Goal: Task Accomplishment & Management: Use online tool/utility

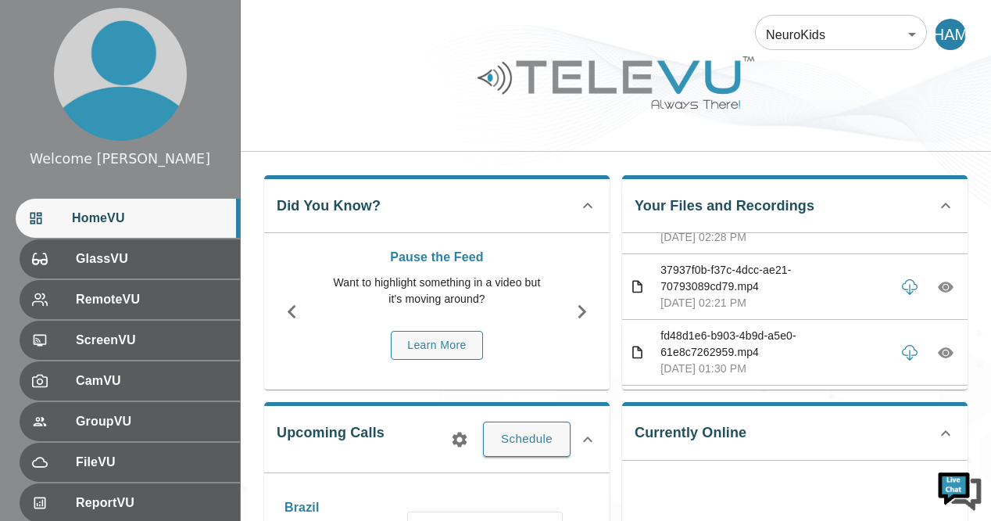
scroll to position [2033, 0]
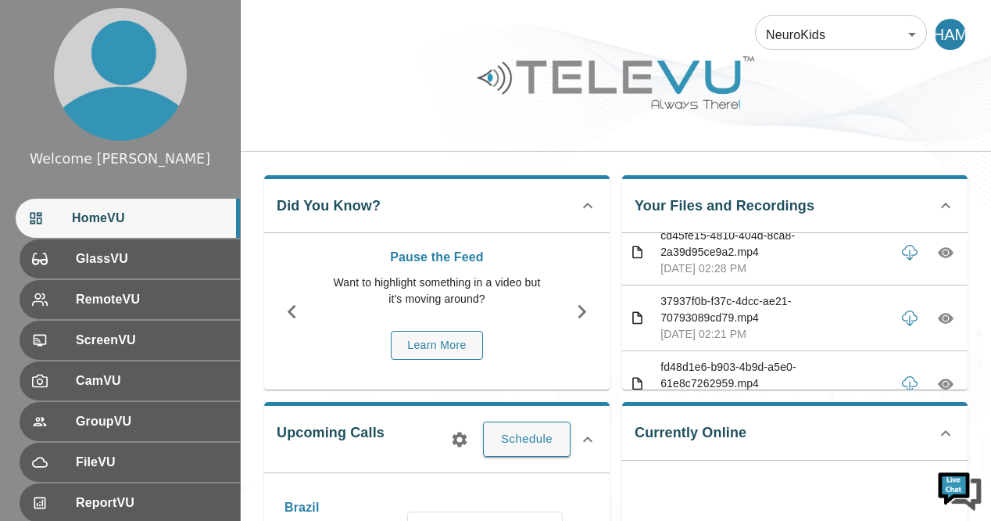
click at [938, 202] on icon "button" at bounding box center [946, 195] width 16 height 16
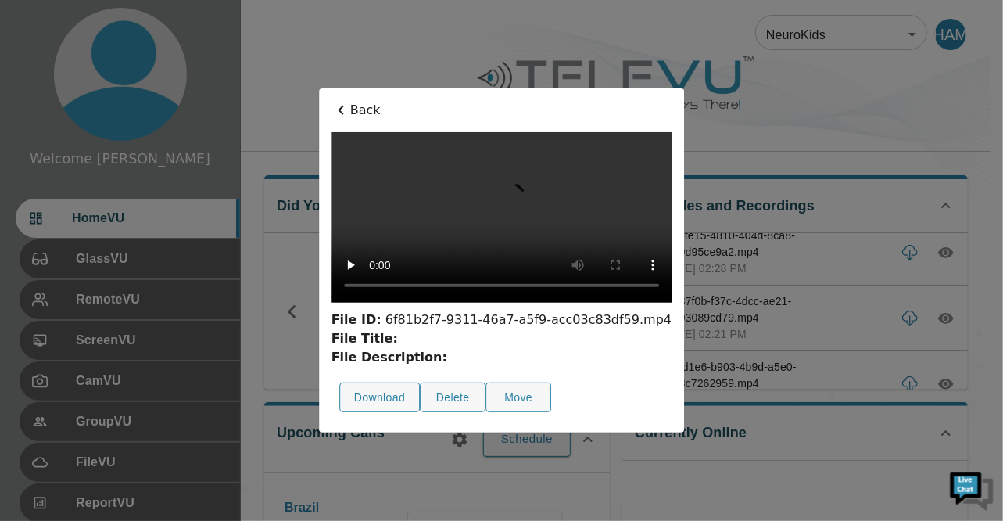
click at [935, 322] on div at bounding box center [501, 260] width 1003 height 521
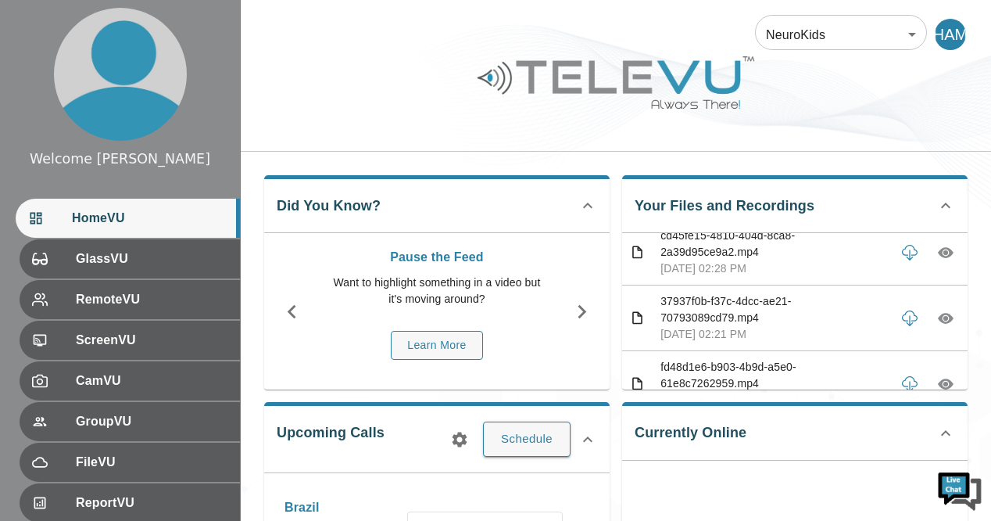
click at [938, 202] on icon "button" at bounding box center [946, 195] width 16 height 16
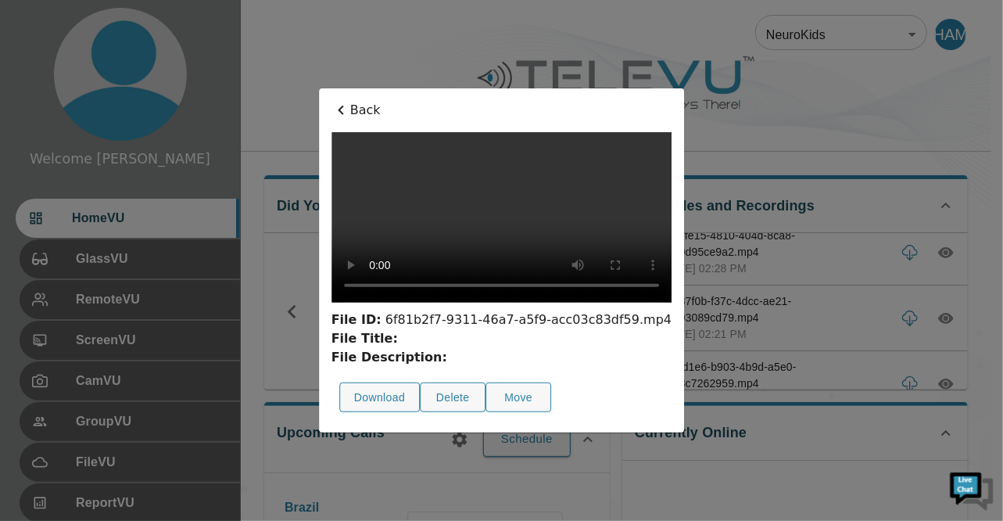
click at [384, 265] on video at bounding box center [501, 217] width 340 height 170
click at [338, 106] on icon at bounding box center [340, 110] width 5 height 9
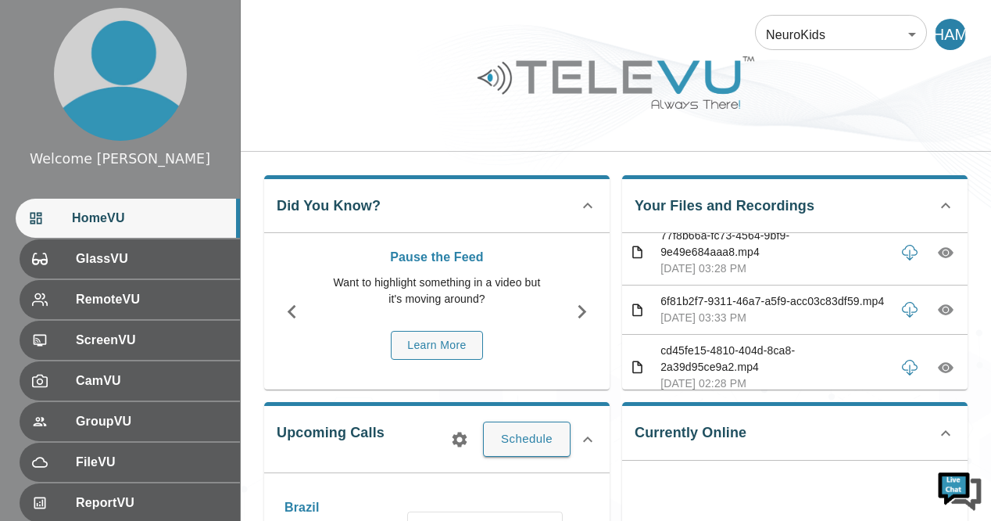
scroll to position [1949, 0]
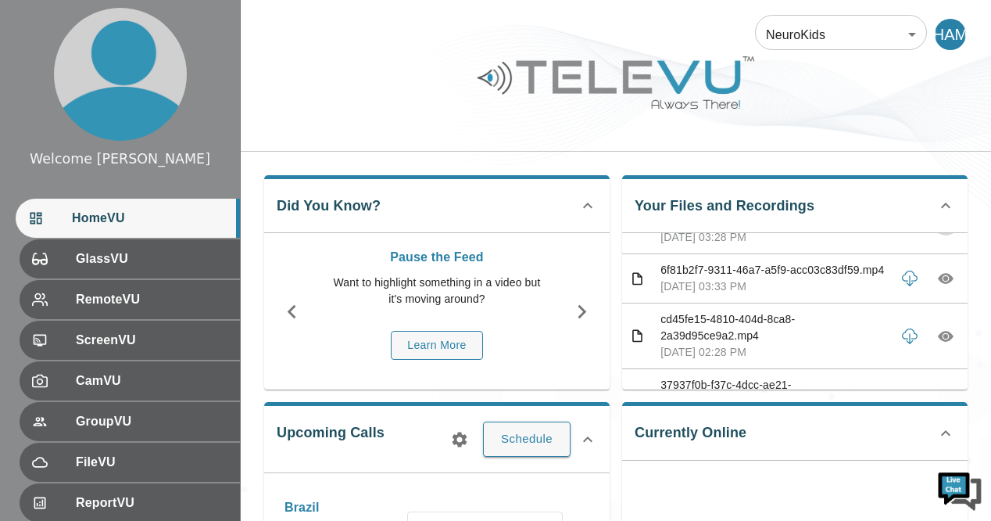
click at [944, 224] on icon "button" at bounding box center [946, 221] width 5 height 5
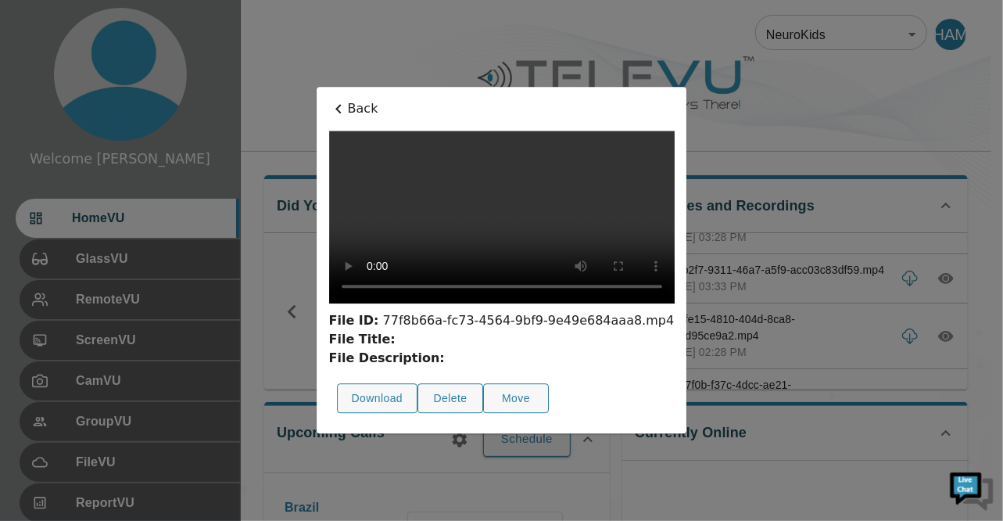
click at [337, 349] on div "File Title:" at bounding box center [502, 339] width 346 height 19
click at [335, 104] on icon at bounding box center [337, 108] width 5 height 9
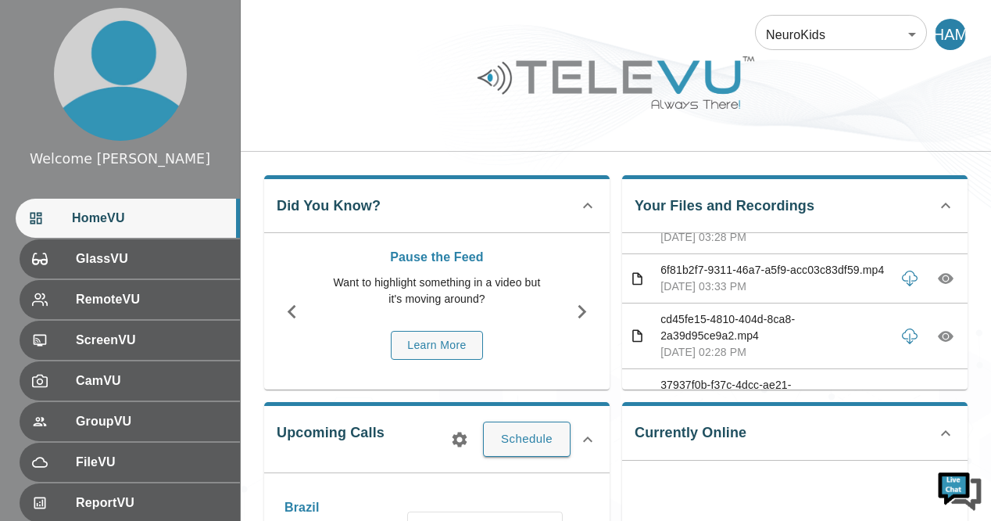
click at [938, 163] on icon "button" at bounding box center [946, 156] width 16 height 16
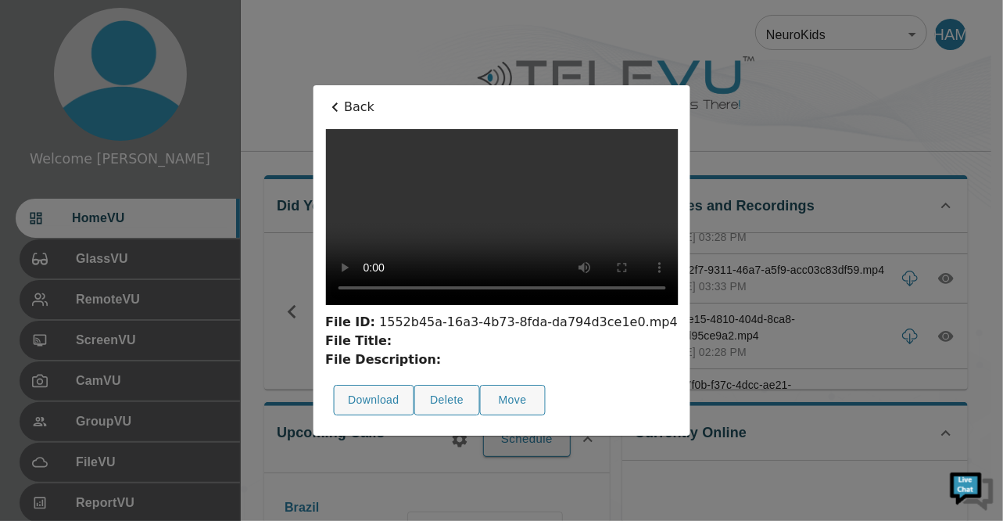
click at [439, 245] on video at bounding box center [501, 217] width 353 height 176
click at [325, 98] on icon at bounding box center [334, 107] width 19 height 19
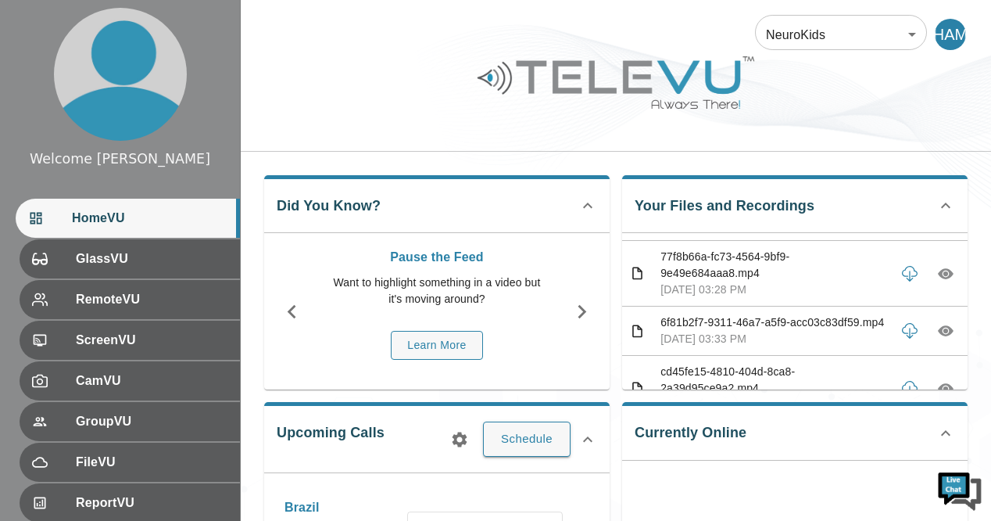
scroll to position [1886, 0]
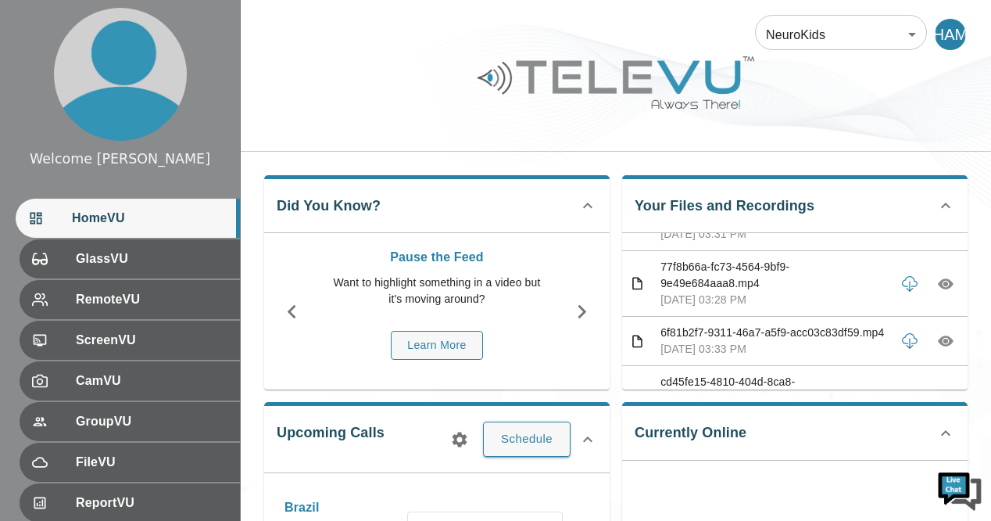
click at [944, 155] on icon "button" at bounding box center [946, 152] width 5 height 5
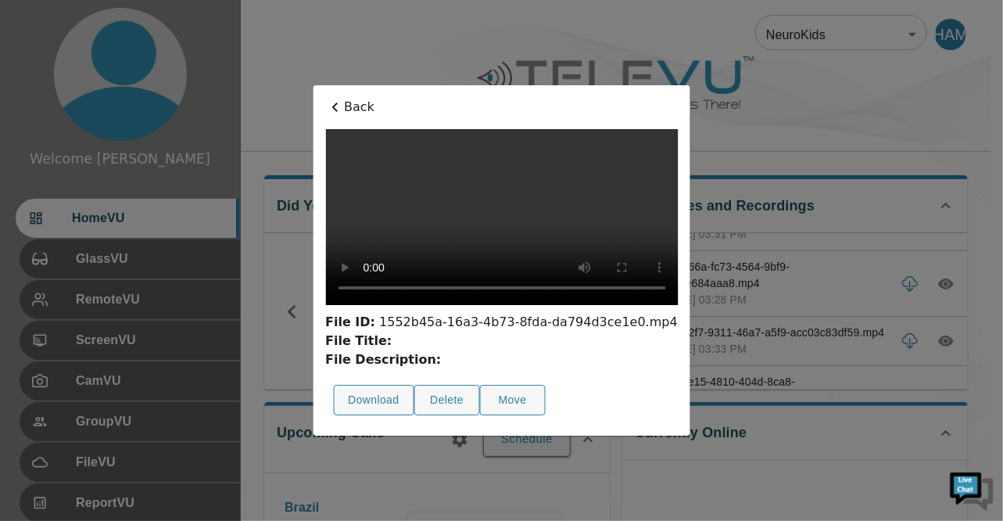
click at [935, 274] on div at bounding box center [501, 260] width 1003 height 521
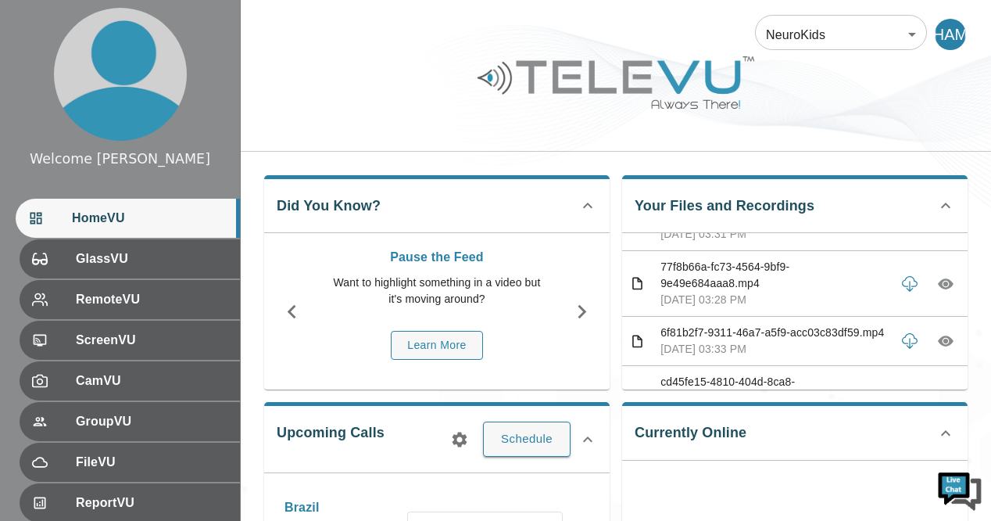
click at [944, 155] on icon "button" at bounding box center [946, 152] width 5 height 5
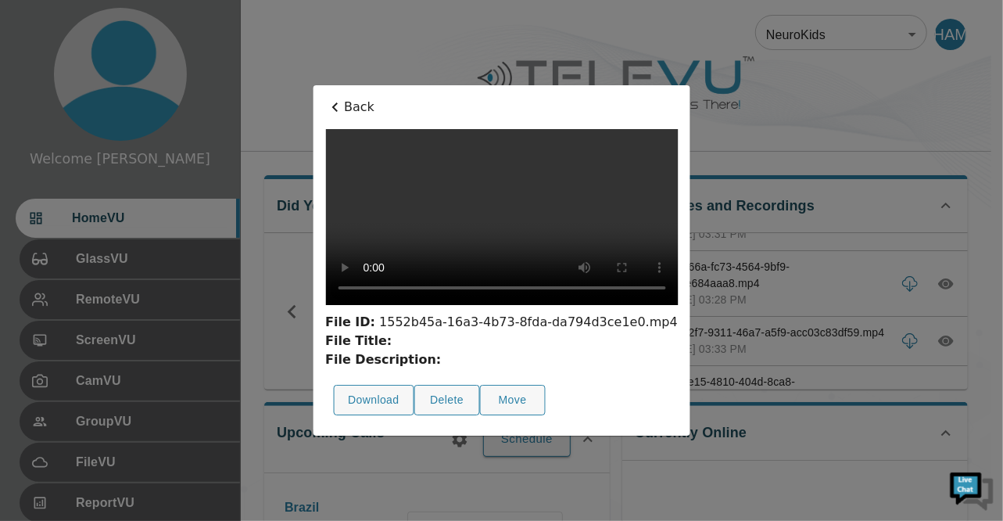
click at [325, 98] on icon at bounding box center [334, 107] width 19 height 19
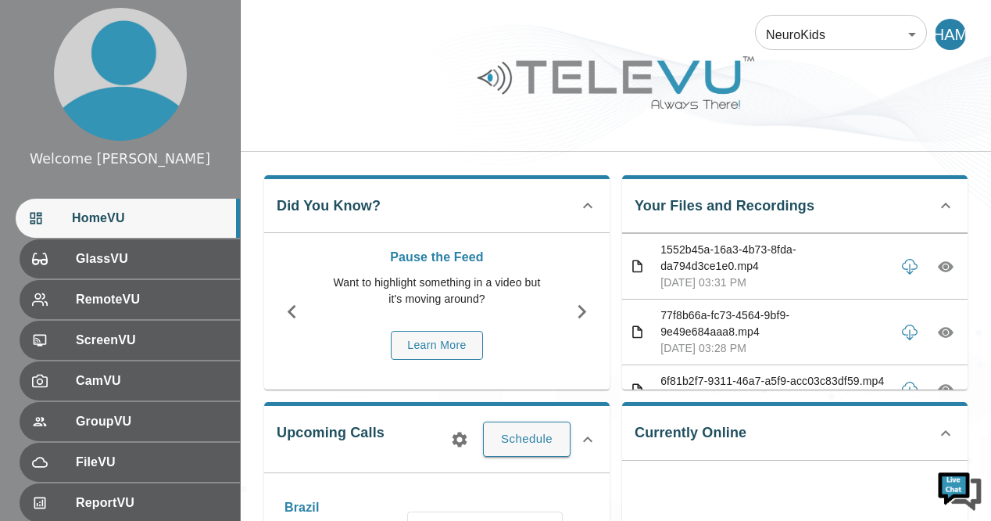
scroll to position [1824, 0]
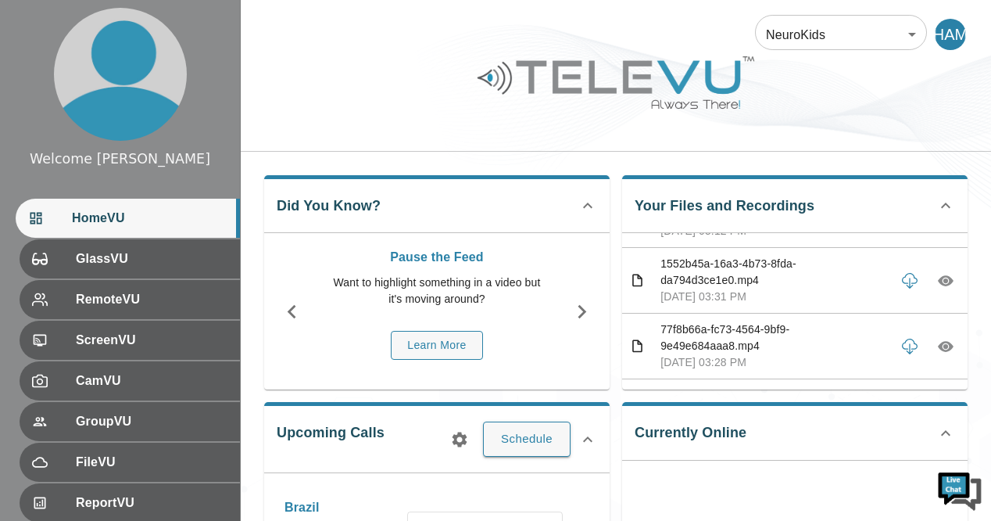
click at [938, 157] on icon "button" at bounding box center [946, 150] width 16 height 16
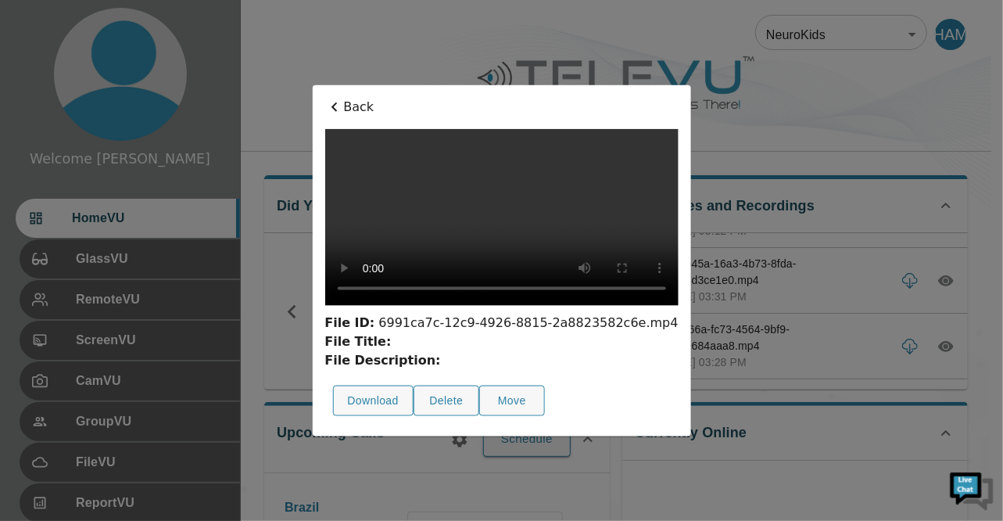
click at [324, 98] on icon at bounding box center [333, 107] width 19 height 19
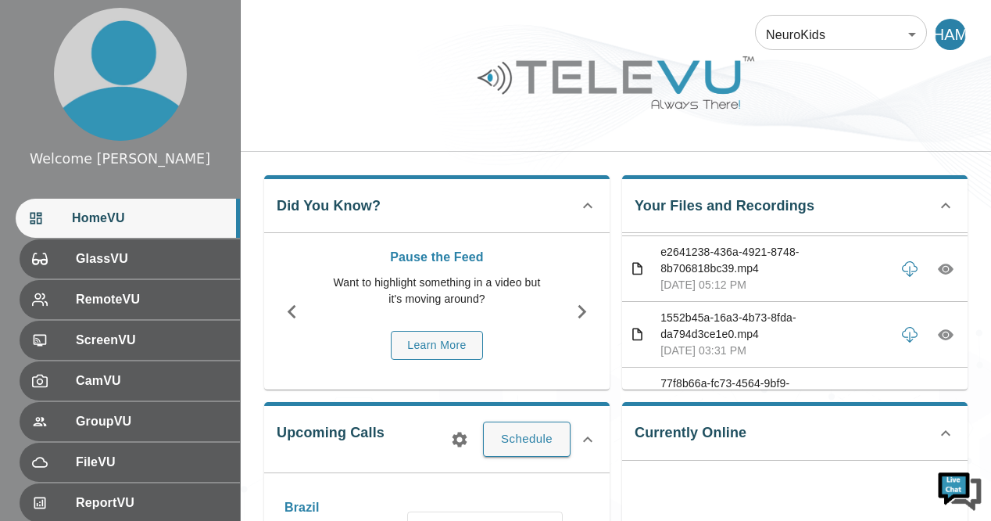
scroll to position [1761, 0]
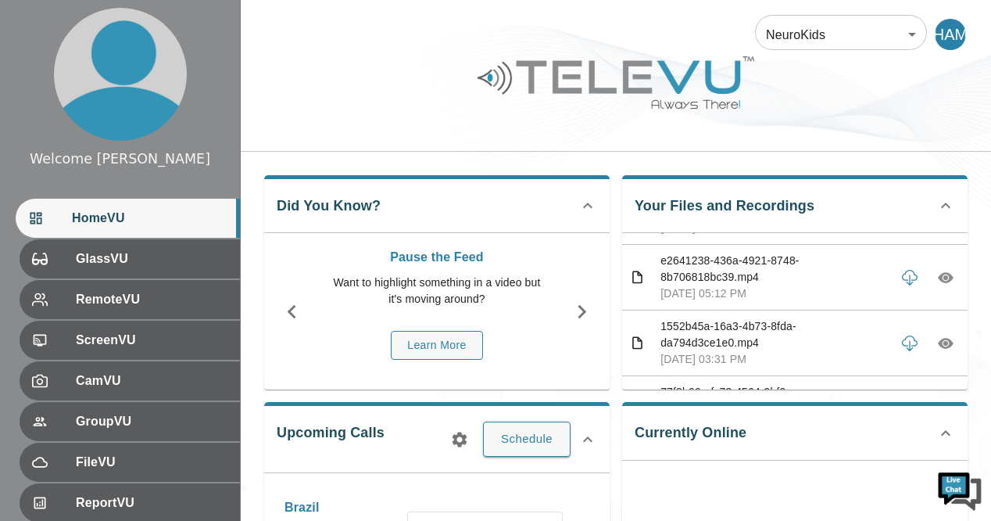
click at [938, 152] on icon "button" at bounding box center [946, 146] width 16 height 11
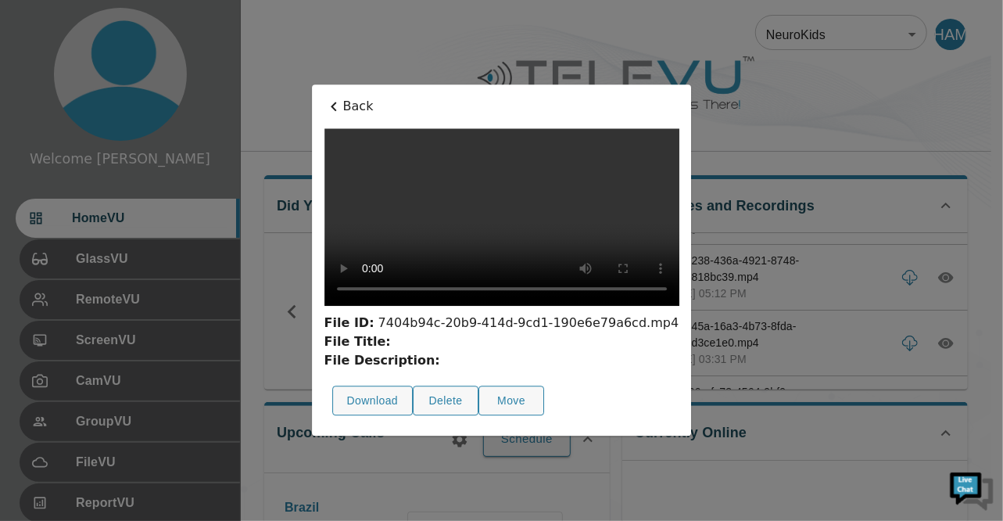
click at [324, 97] on icon at bounding box center [333, 106] width 19 height 19
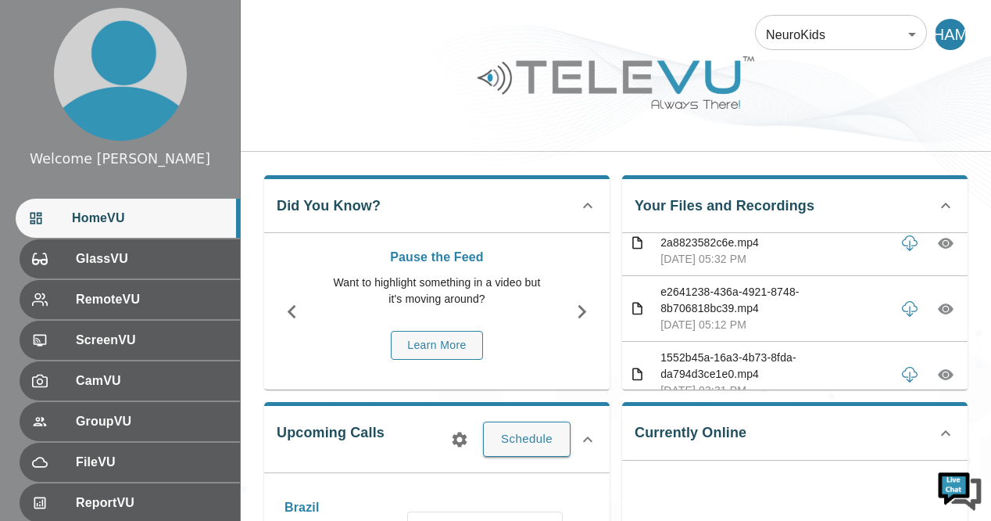
scroll to position [1699, 0]
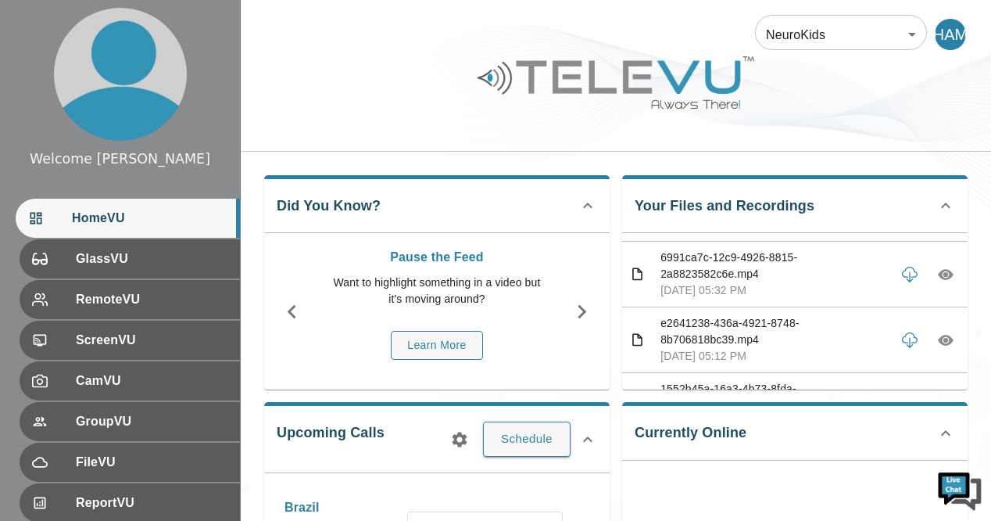
click at [944, 145] on icon "button" at bounding box center [946, 143] width 5 height 5
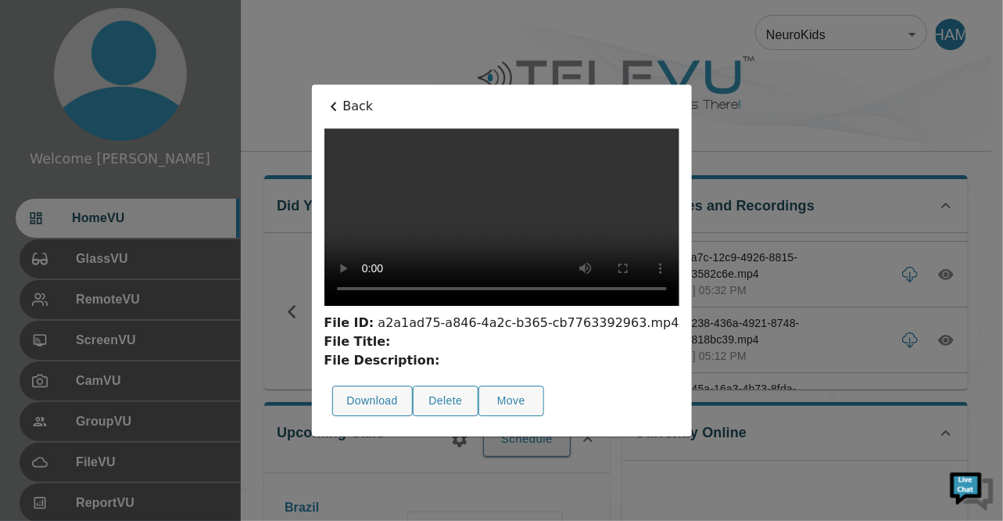
click at [330, 102] on icon at bounding box center [332, 106] width 5 height 9
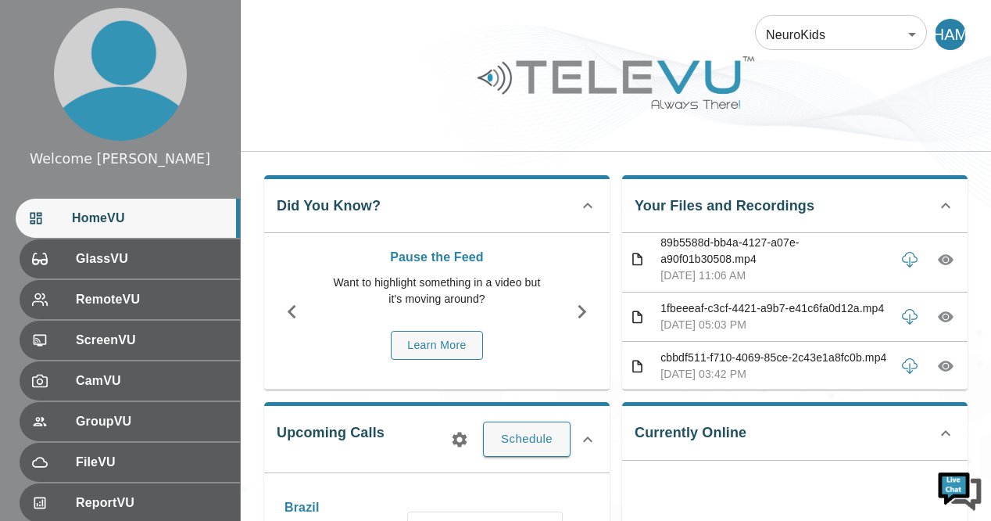
scroll to position [708, 0]
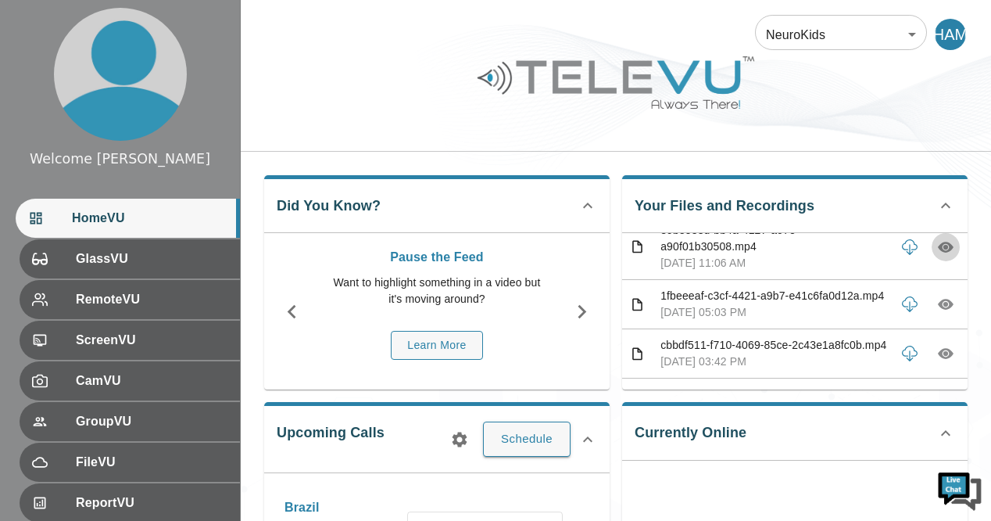
click at [938, 255] on icon "button" at bounding box center [946, 247] width 16 height 16
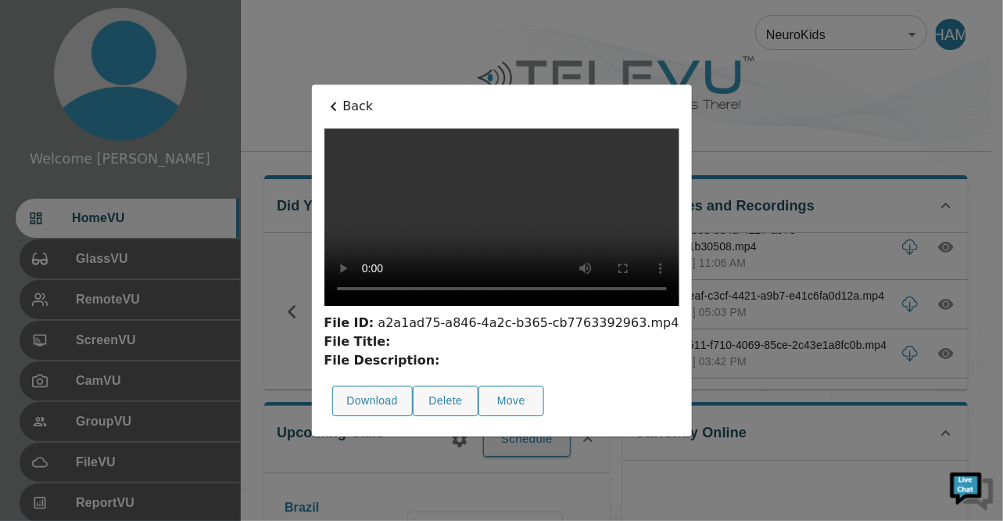
drag, startPoint x: 601, startPoint y: 342, endPoint x: 565, endPoint y: 270, distance: 80.4
click at [565, 270] on video at bounding box center [501, 216] width 355 height 177
drag, startPoint x: 600, startPoint y: 342, endPoint x: 536, endPoint y: 295, distance: 80.5
click at [536, 295] on video at bounding box center [501, 216] width 355 height 177
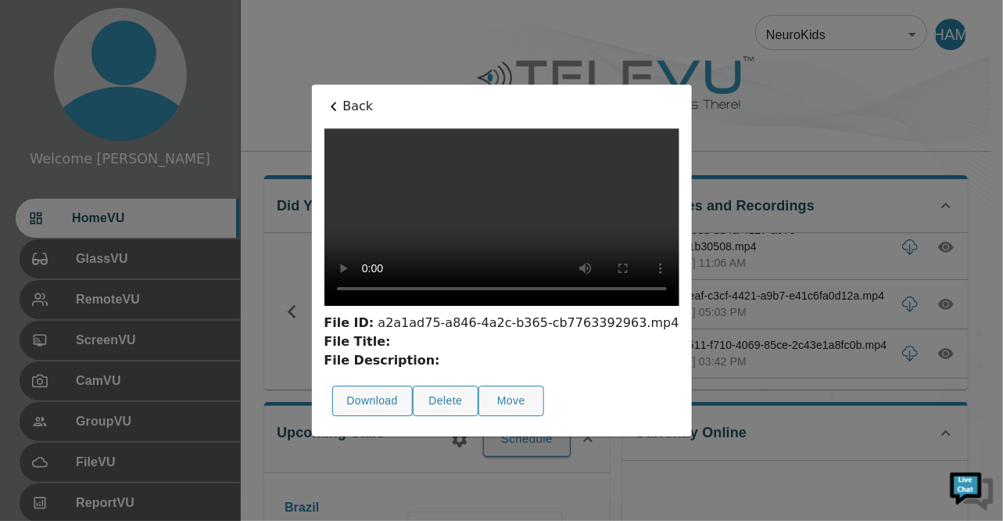
click at [536, 295] on video at bounding box center [501, 216] width 355 height 177
click at [324, 97] on icon at bounding box center [333, 106] width 19 height 19
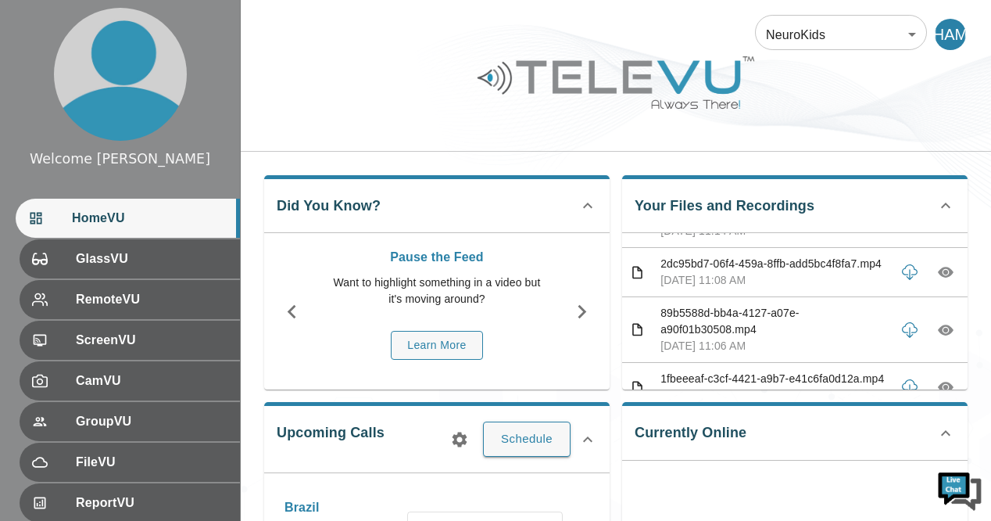
scroll to position [614, 0]
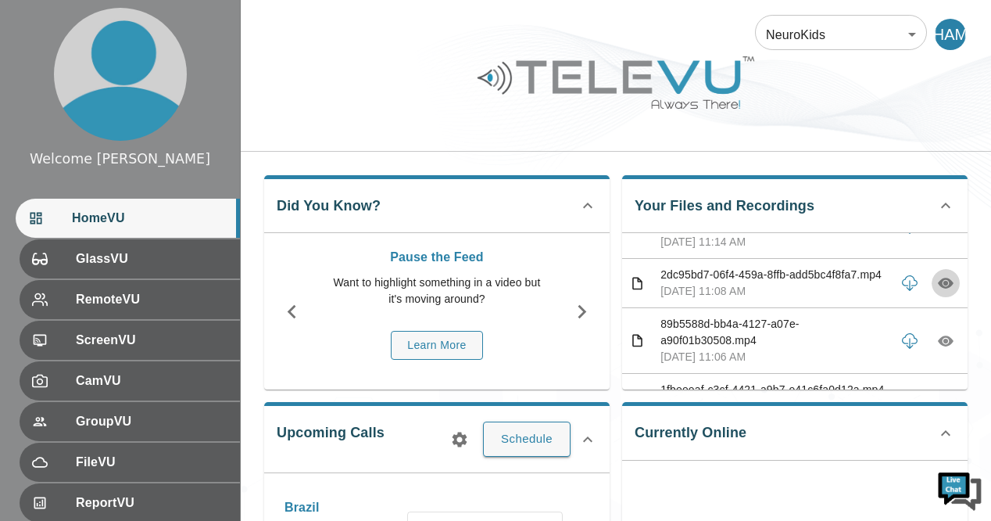
click at [938, 291] on icon "button" at bounding box center [946, 283] width 16 height 16
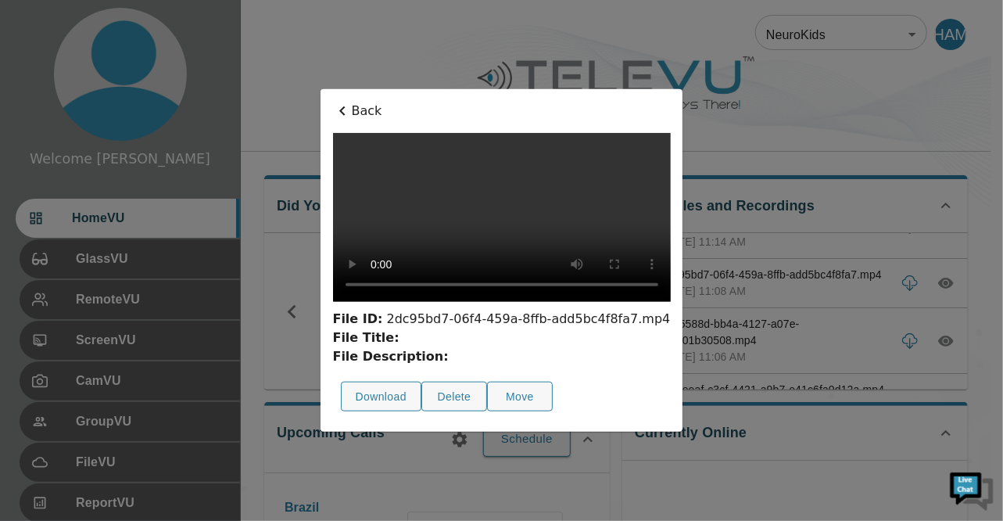
click at [836, 99] on div at bounding box center [501, 260] width 1003 height 521
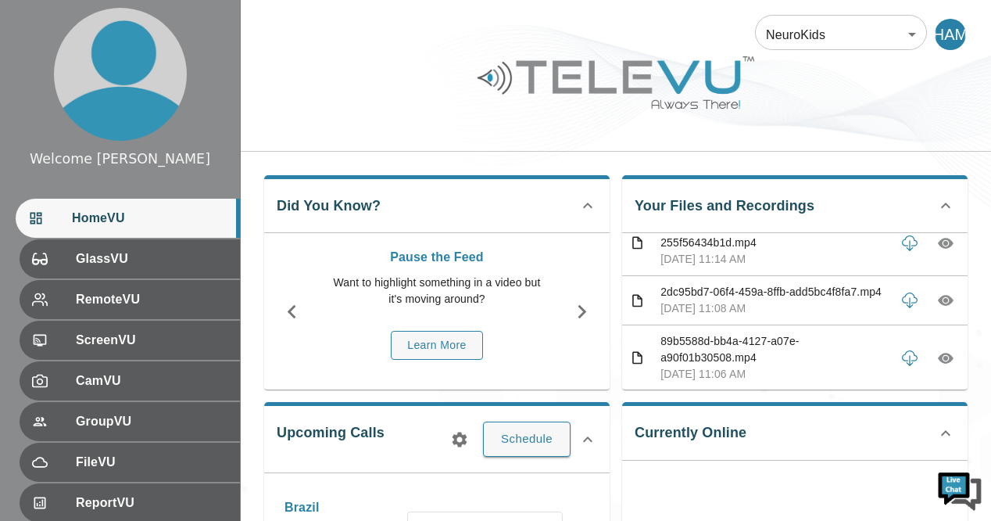
scroll to position [583, 0]
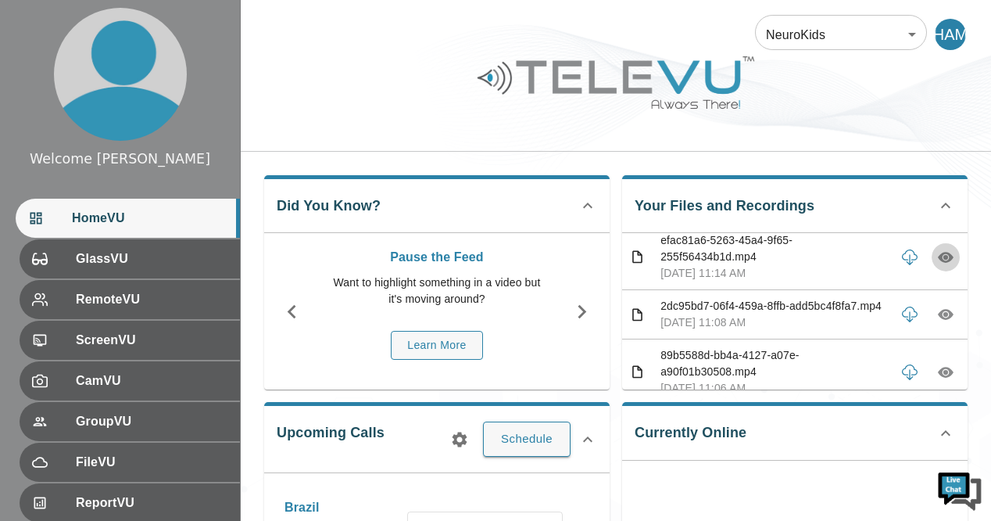
click at [938, 263] on icon "button" at bounding box center [946, 257] width 16 height 11
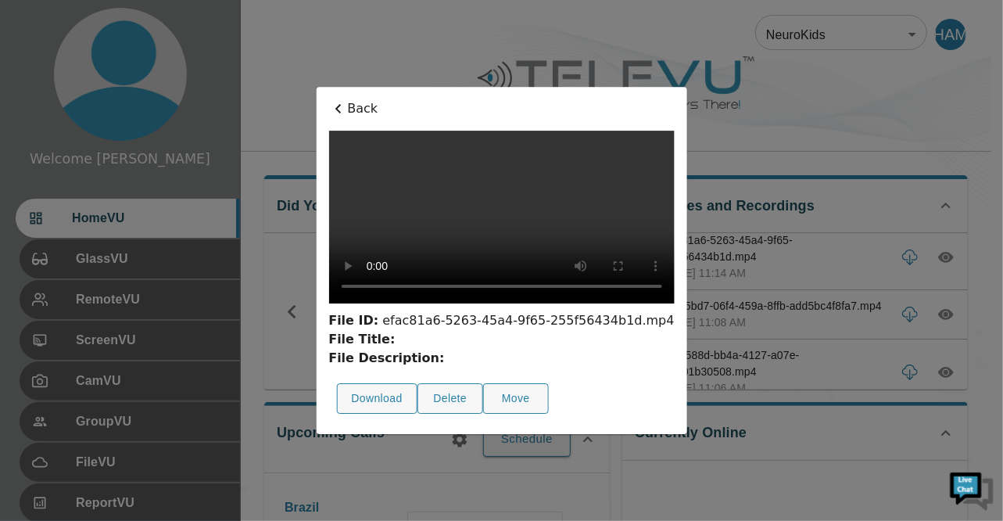
drag, startPoint x: 465, startPoint y: 332, endPoint x: 272, endPoint y: 59, distance: 334.9
click at [328, 99] on icon at bounding box center [337, 108] width 19 height 19
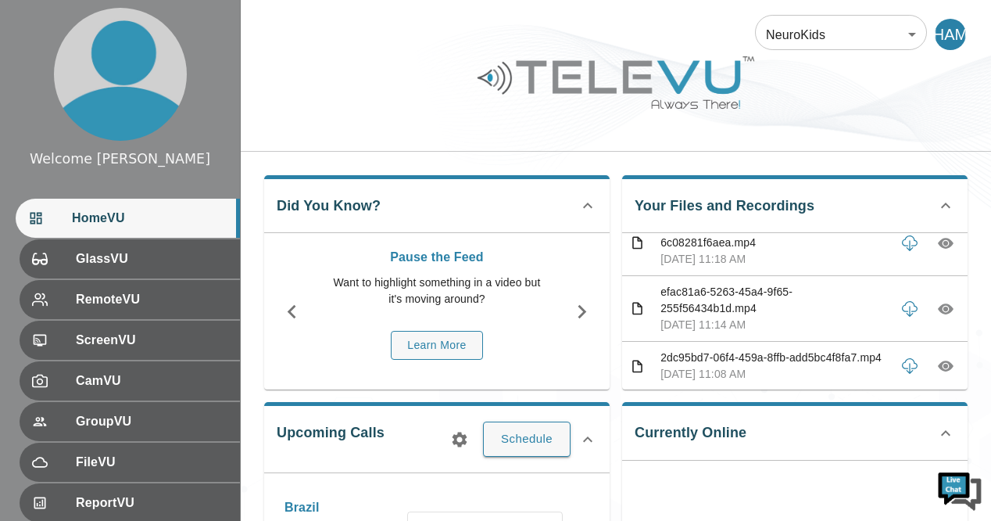
scroll to position [521, 0]
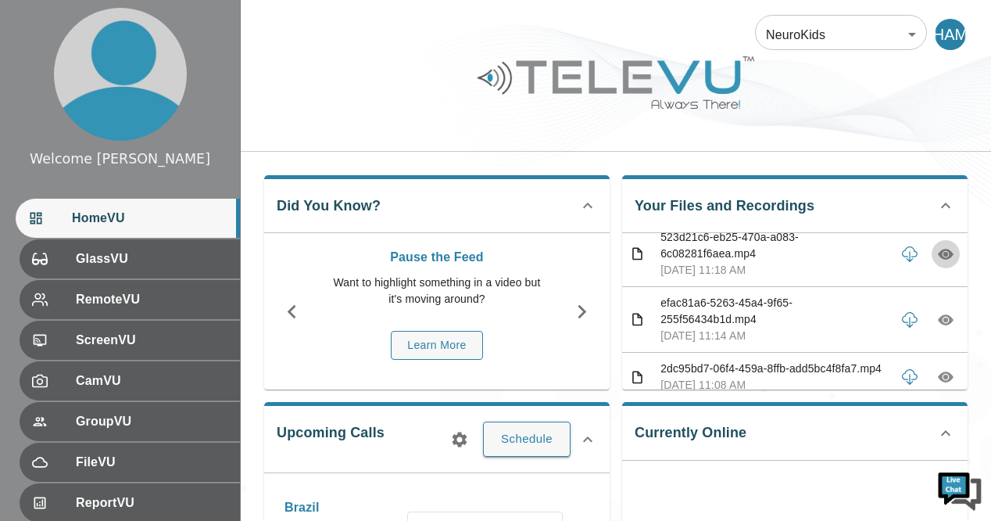
click at [938, 262] on icon "button" at bounding box center [946, 254] width 16 height 16
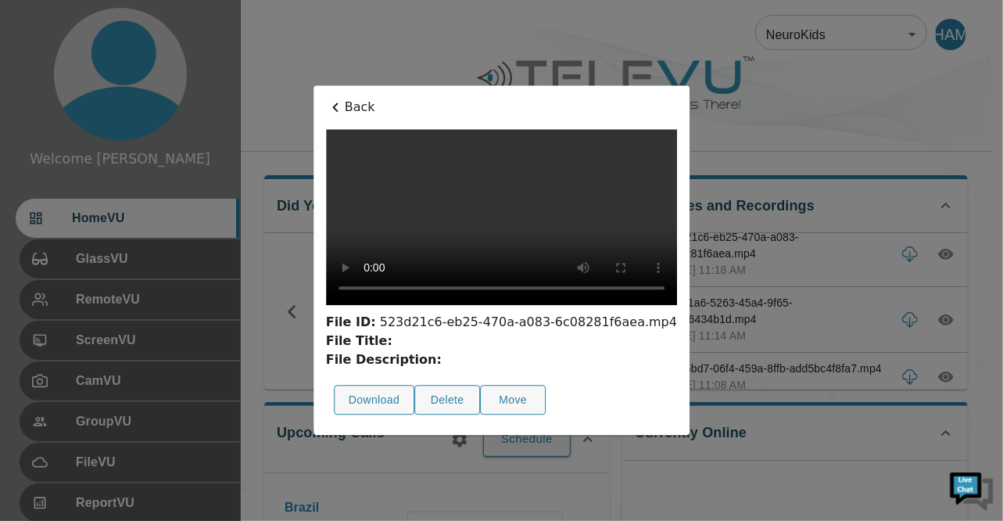
click at [332, 102] on icon at bounding box center [334, 106] width 5 height 9
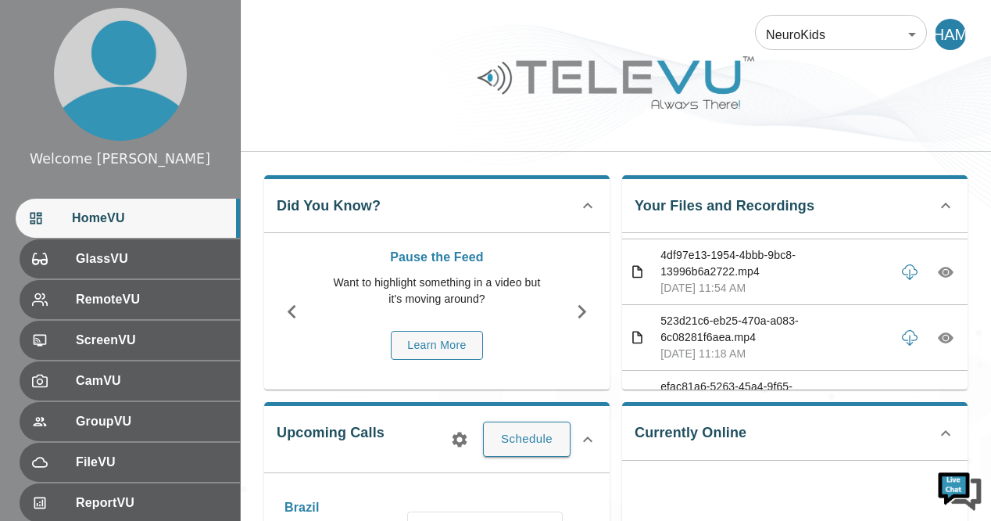
scroll to position [427, 0]
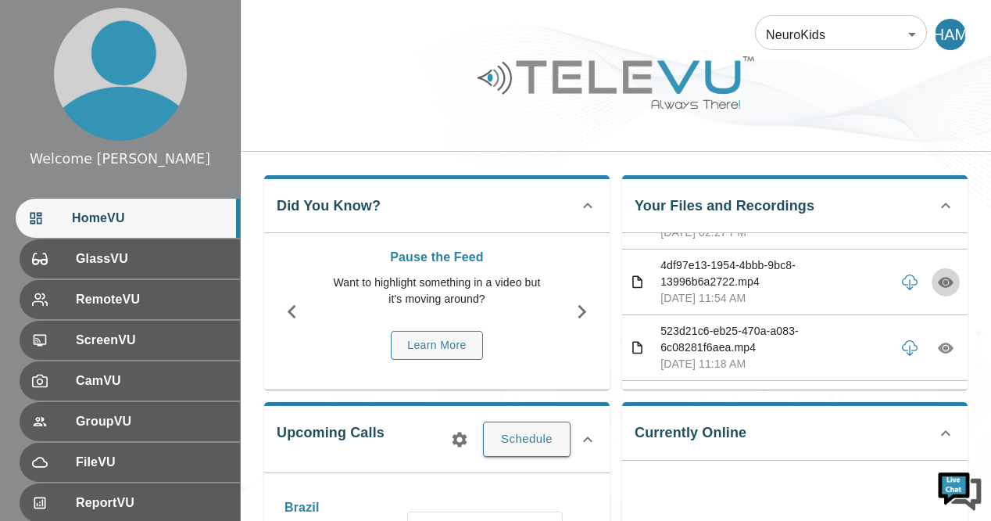
click at [938, 288] on icon "button" at bounding box center [946, 282] width 16 height 11
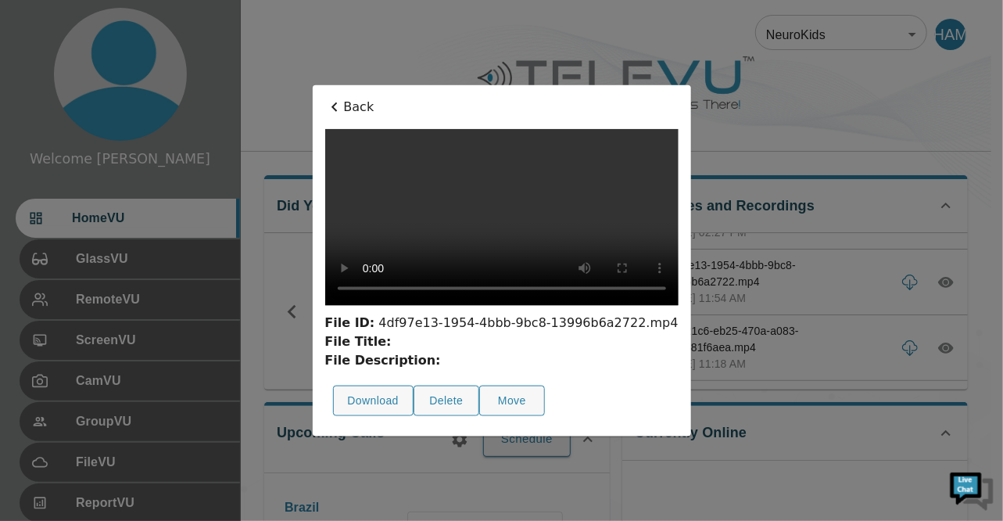
click at [361, 171] on video at bounding box center [500, 217] width 353 height 177
click at [324, 98] on icon at bounding box center [333, 107] width 19 height 19
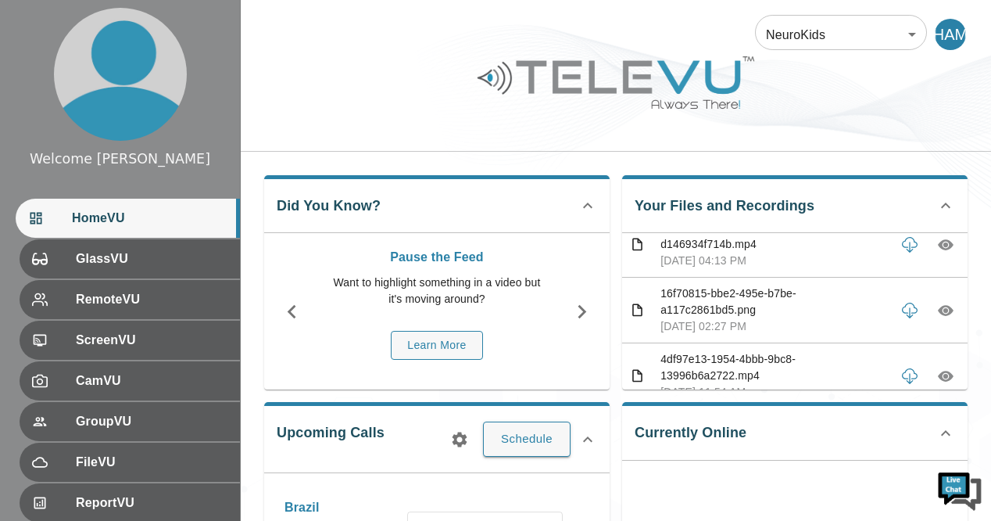
scroll to position [302, 0]
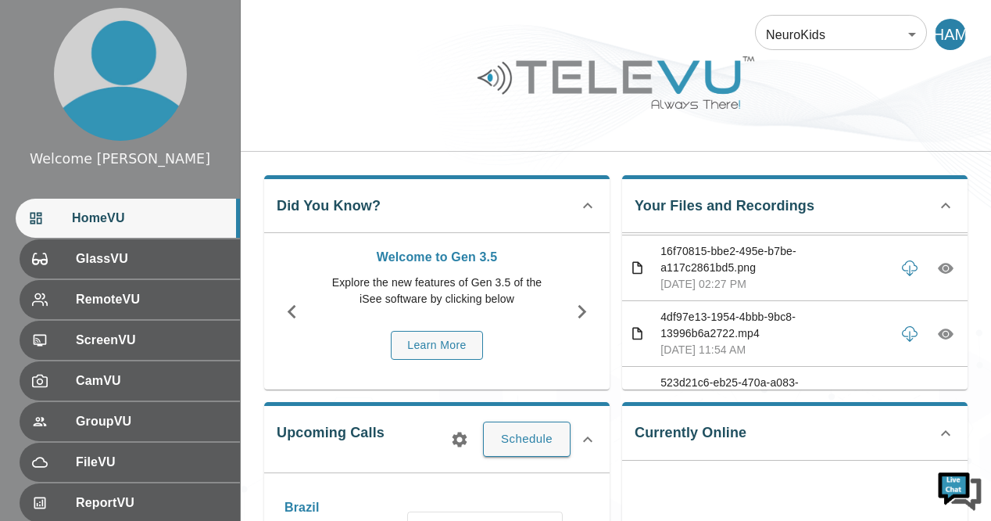
scroll to position [407, 0]
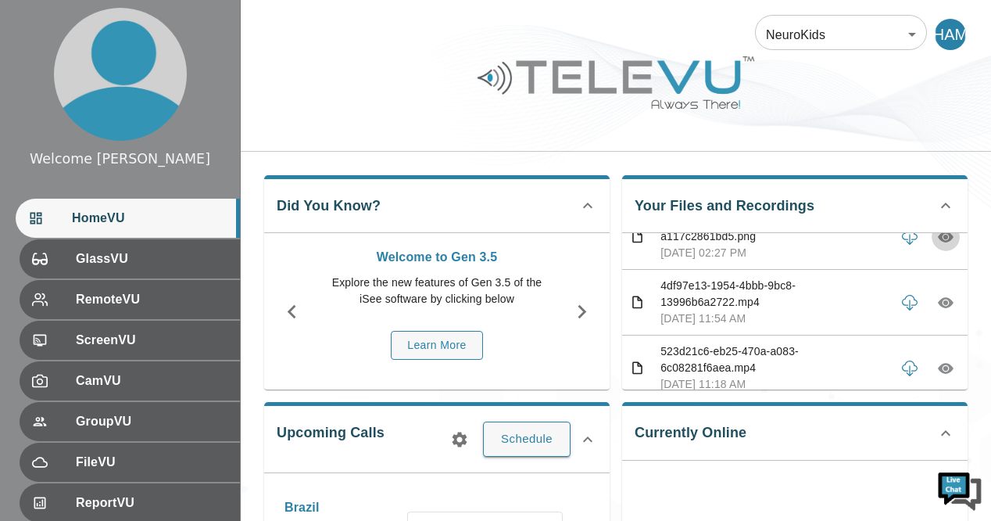
click at [938, 245] on icon "button" at bounding box center [946, 237] width 16 height 16
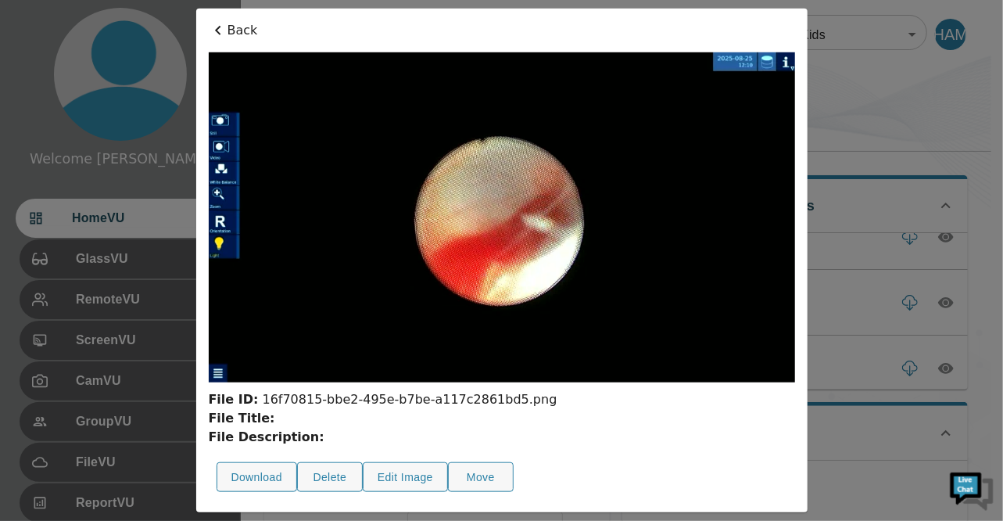
click at [262, 366] on img at bounding box center [502, 217] width 586 height 330
click at [238, 370] on img at bounding box center [502, 217] width 586 height 330
click at [216, 26] on icon at bounding box center [218, 30] width 19 height 19
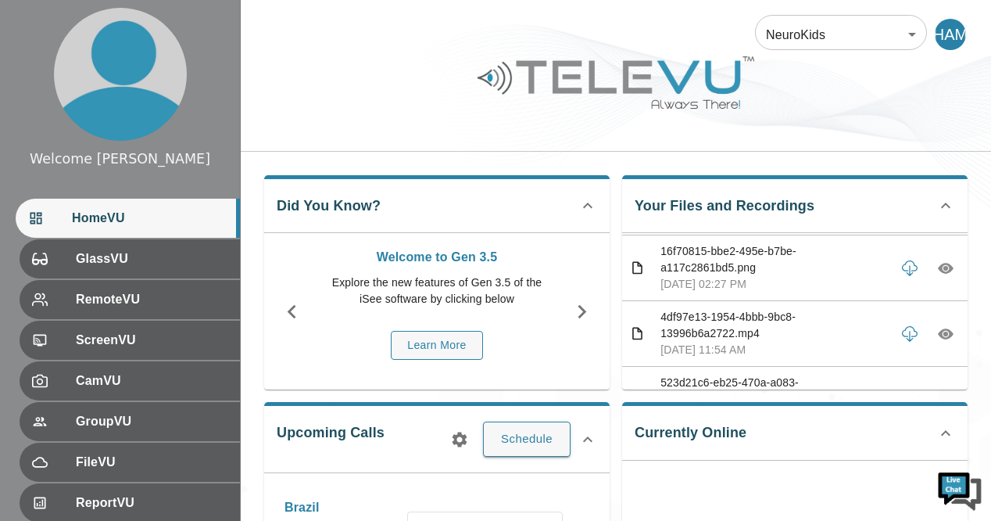
scroll to position [344, 0]
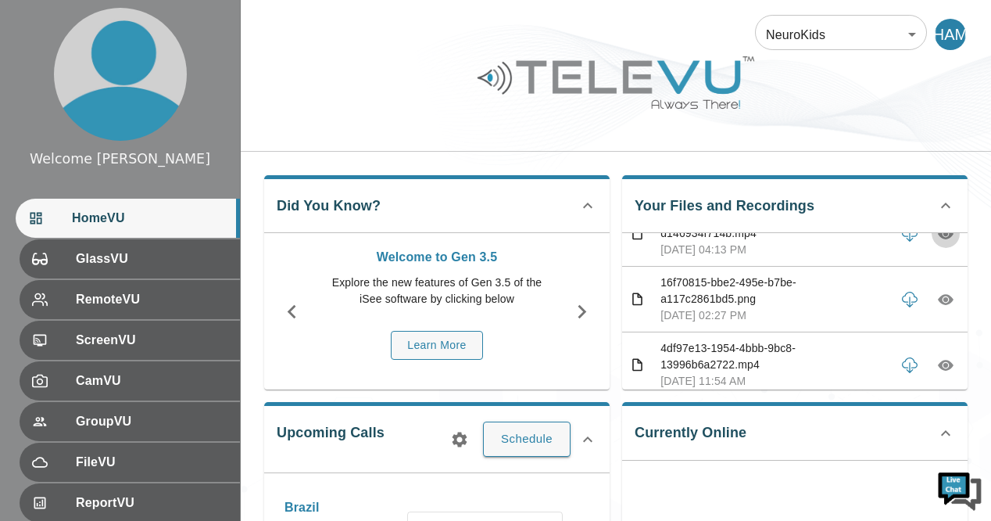
click at [944, 236] on icon "button" at bounding box center [946, 233] width 5 height 5
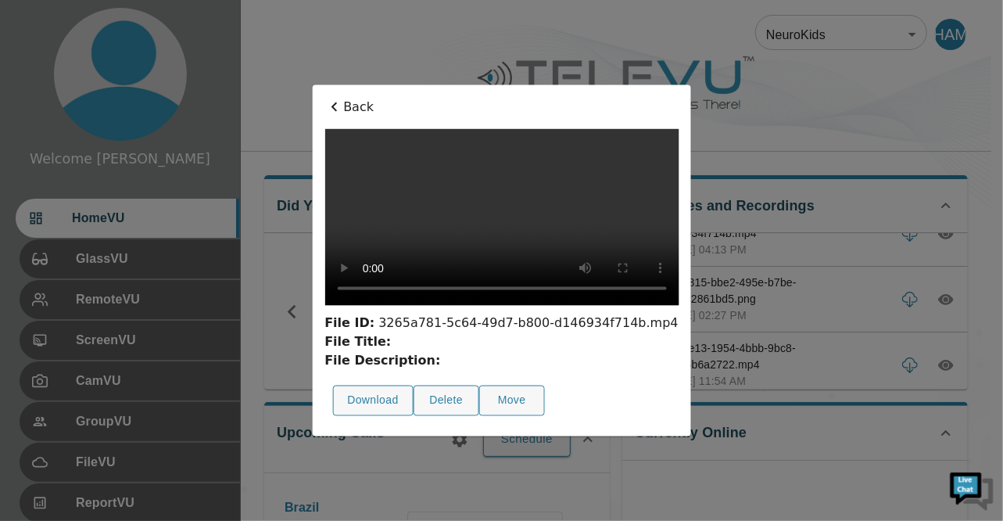
click at [324, 98] on icon at bounding box center [333, 107] width 19 height 19
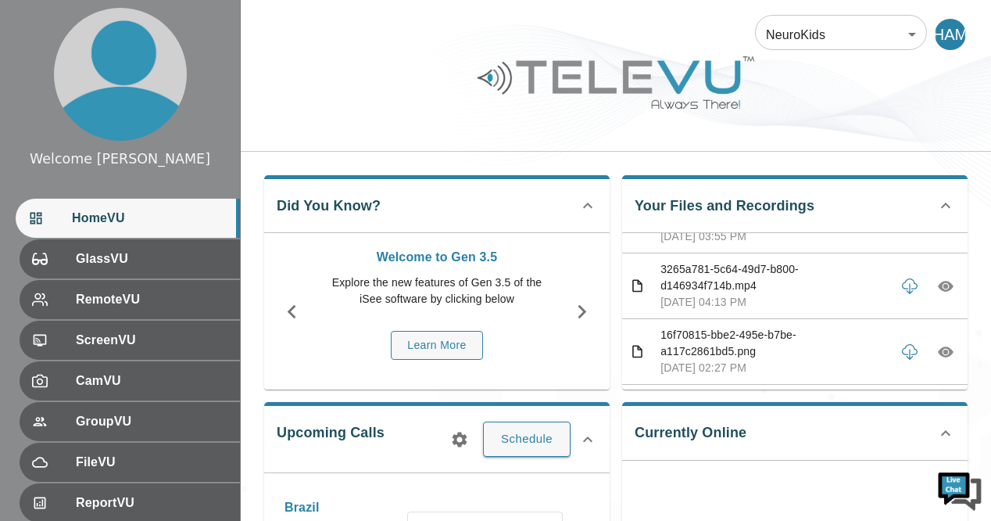
scroll to position [281, 0]
